Goal: Contribute content: Contribute content

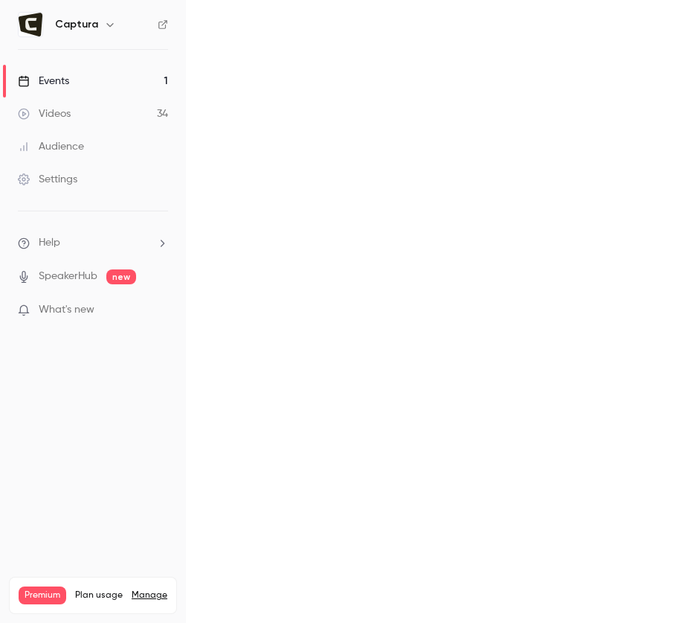
click at [104, 109] on link "Videos 34" at bounding box center [93, 113] width 186 height 33
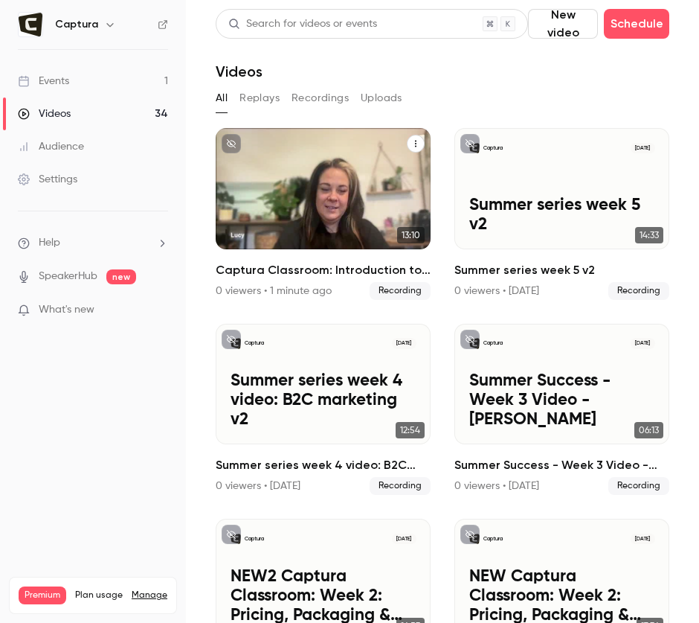
click at [259, 267] on h2 "Captura Classroom: Introduction to Captura Yearbooks" at bounding box center [323, 270] width 215 height 18
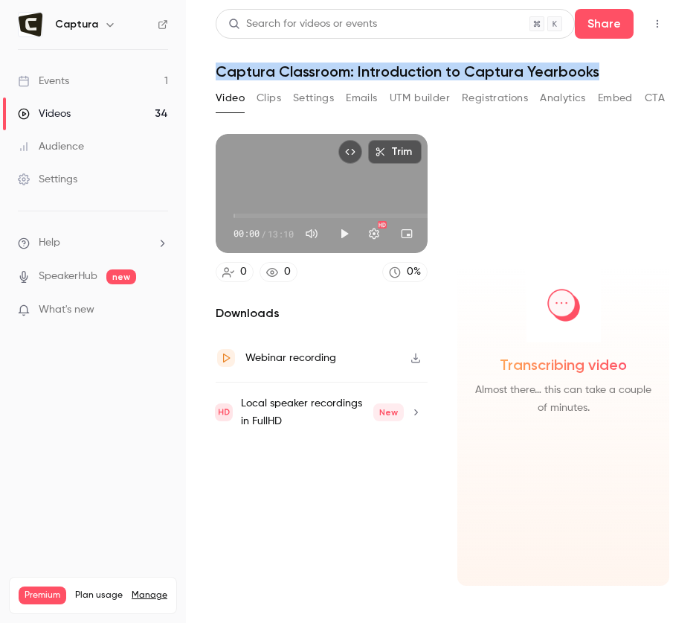
drag, startPoint x: 609, startPoint y: 63, endPoint x: 217, endPoint y: 77, distance: 391.6
click at [216, 77] on h1 "Captura Classroom: Introduction to Captura Yearbooks" at bounding box center [443, 71] width 454 height 18
copy h1 "Captura Classroom: Introduction to Captura Yearbooks"
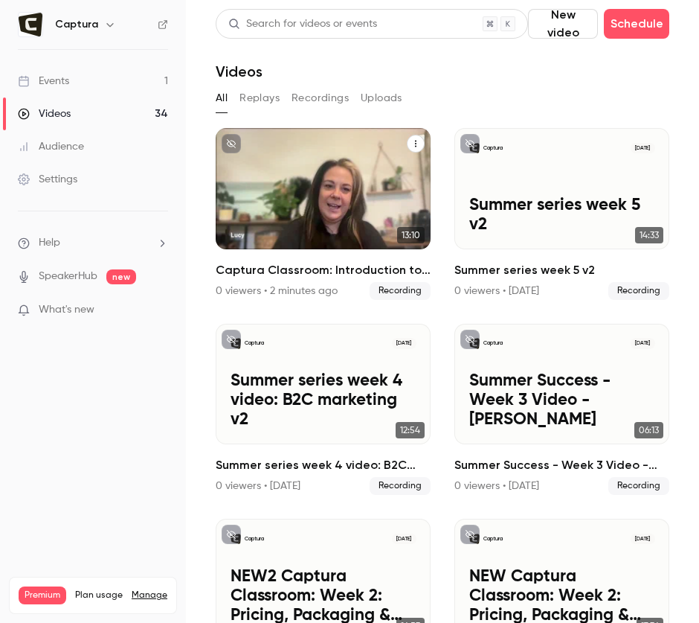
click at [412, 140] on icon "Captura Classroom: Introduction to Captura Yearbooks" at bounding box center [415, 143] width 9 height 9
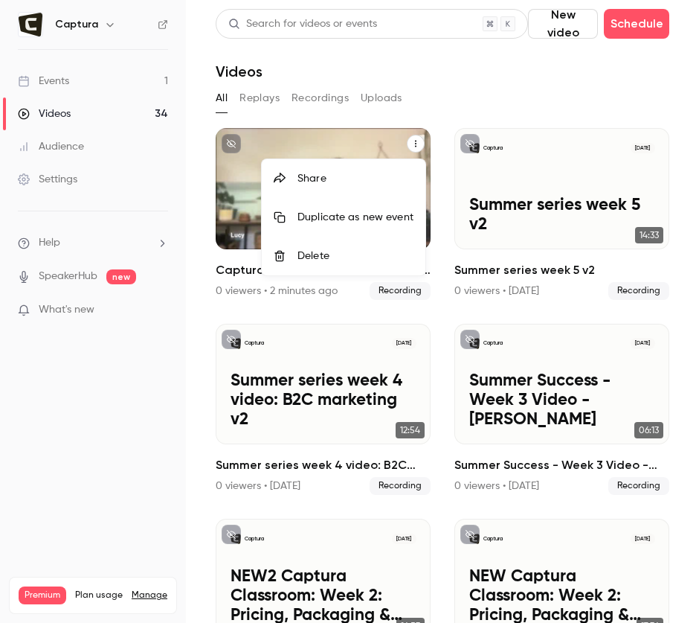
click at [336, 251] on div "Delete" at bounding box center [356, 255] width 116 height 15
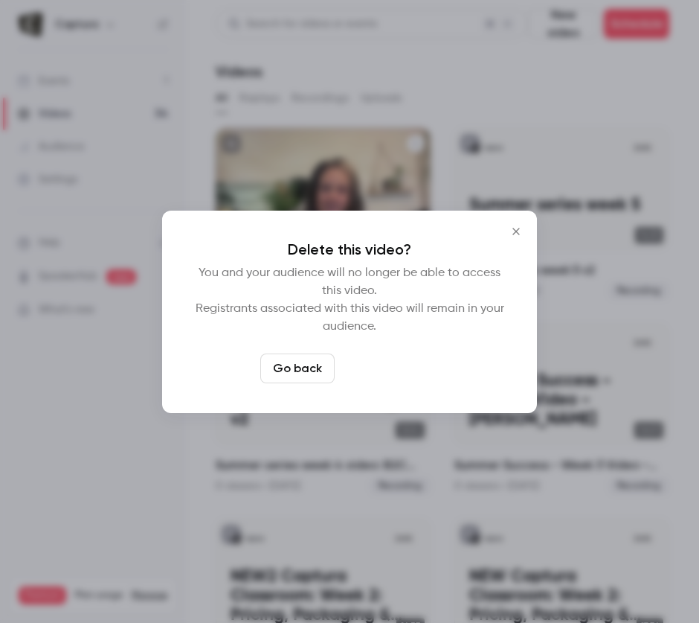
click at [402, 371] on button "Delete video" at bounding box center [390, 368] width 99 height 30
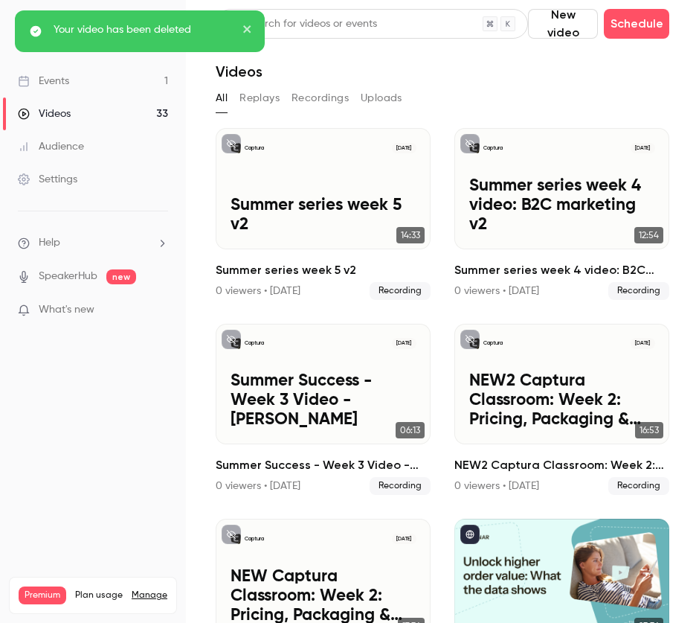
click at [553, 26] on button "New video" at bounding box center [563, 24] width 70 height 30
click at [580, 60] on div "Record" at bounding box center [618, 64] width 113 height 15
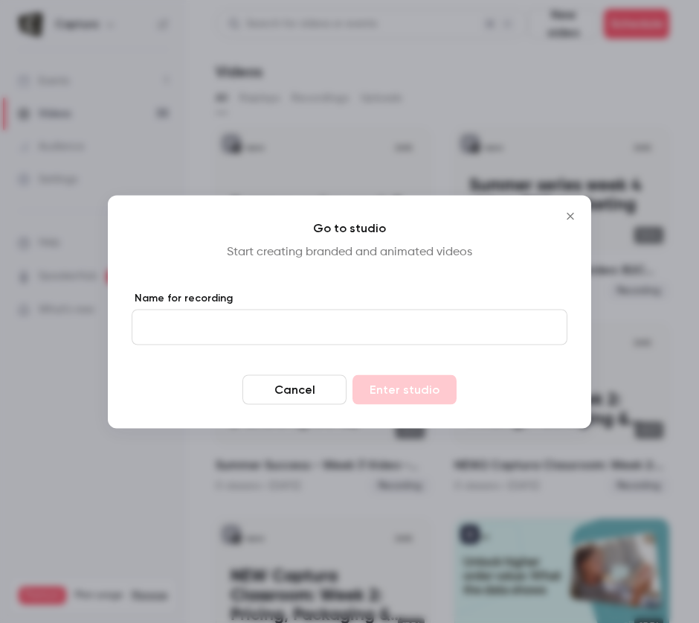
click at [196, 324] on div "Your video has been deleted" at bounding box center [140, 308] width 256 height 603
click at [195, 324] on input "Name for recording" at bounding box center [350, 327] width 436 height 36
paste input "**********"
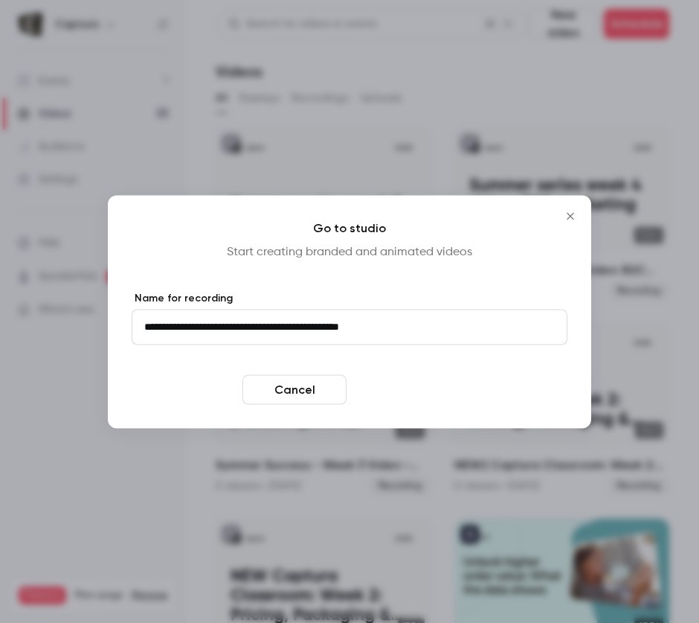
type input "**********"
click at [409, 389] on button "Enter studio" at bounding box center [405, 389] width 104 height 30
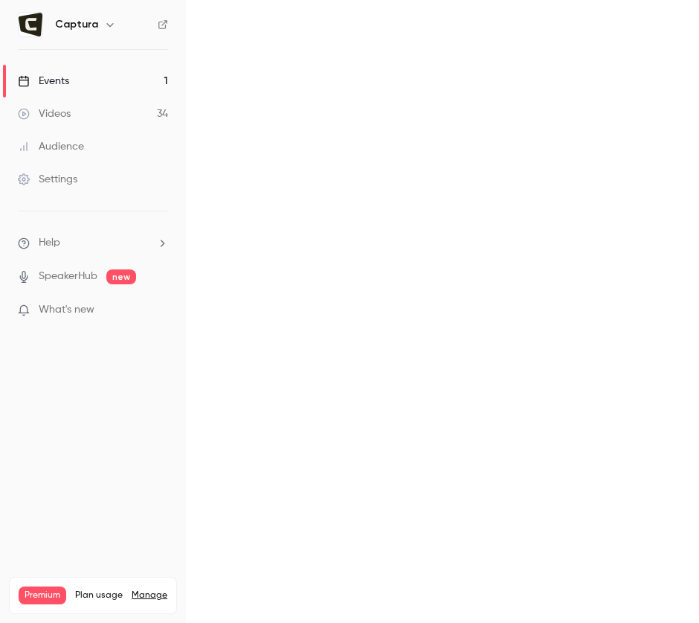
click at [85, 78] on link "Events 1" at bounding box center [93, 81] width 186 height 33
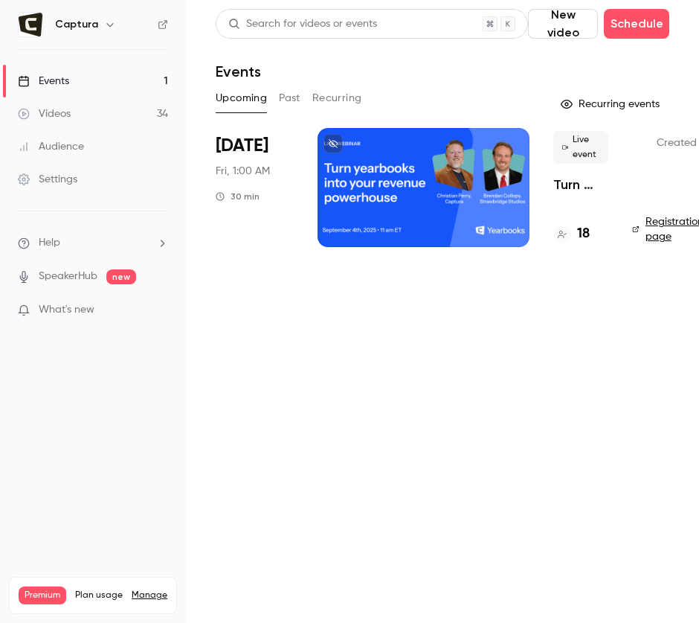
click at [77, 115] on link "Videos 34" at bounding box center [93, 113] width 186 height 33
